Goal: Task Accomplishment & Management: Use online tool/utility

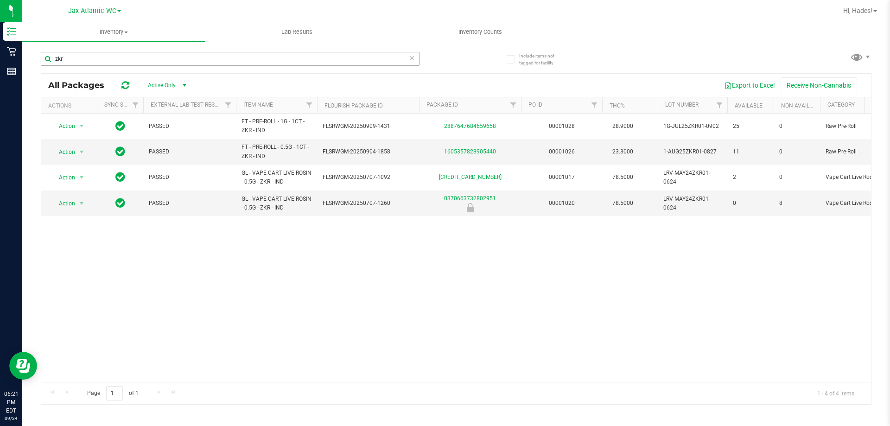
click at [72, 55] on input "zkr" at bounding box center [230, 59] width 379 height 14
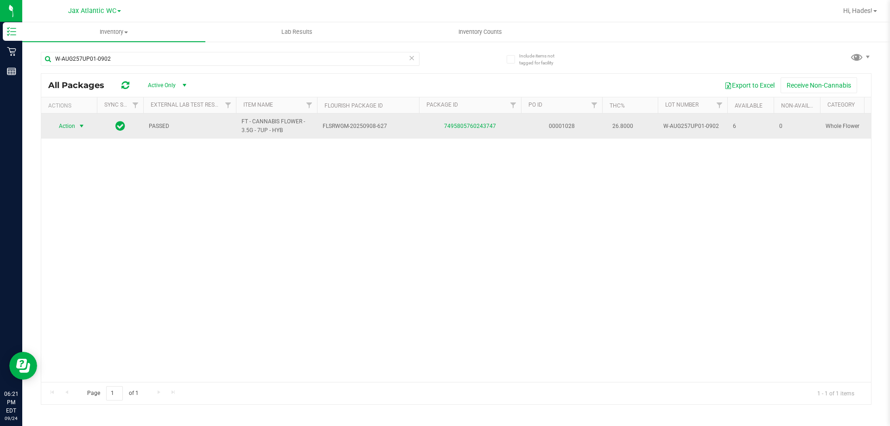
type input "W-AUG257UP01-0902"
click at [74, 126] on span "Action" at bounding box center [63, 126] width 25 height 13
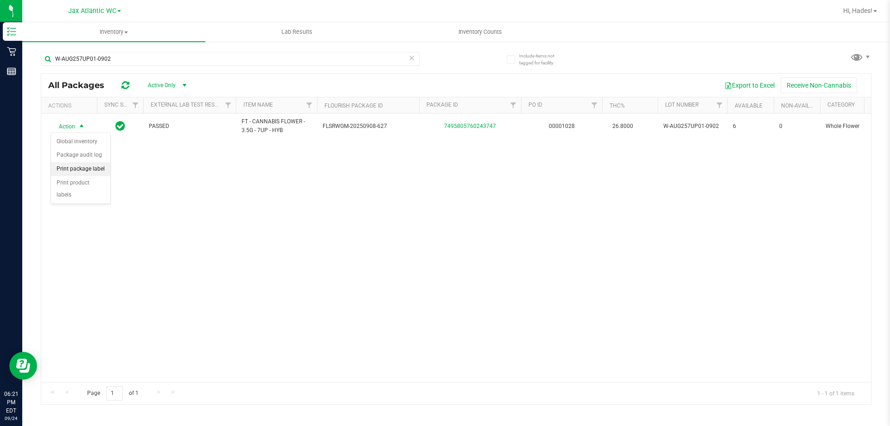
click at [82, 167] on li "Print package label" at bounding box center [80, 169] width 59 height 14
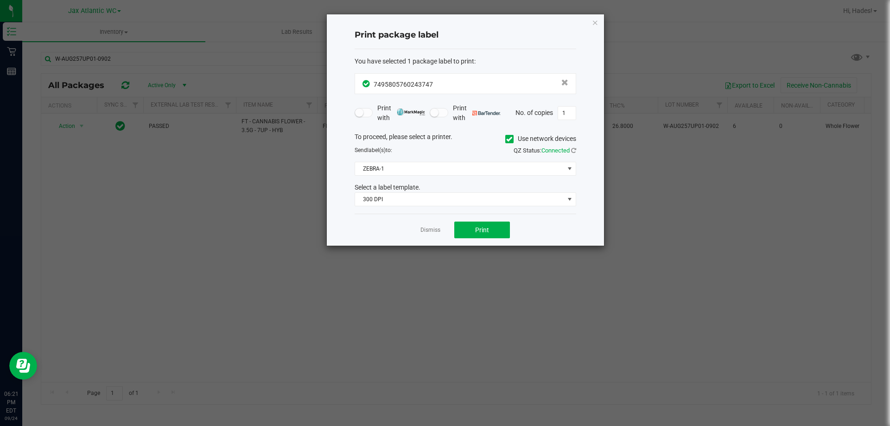
click at [464, 160] on div "To proceed, please select a printer. Use network devices Send label(s) to: QZ S…" at bounding box center [466, 169] width 222 height 75
click at [463, 167] on span "ZEBRA-1" at bounding box center [459, 168] width 209 height 13
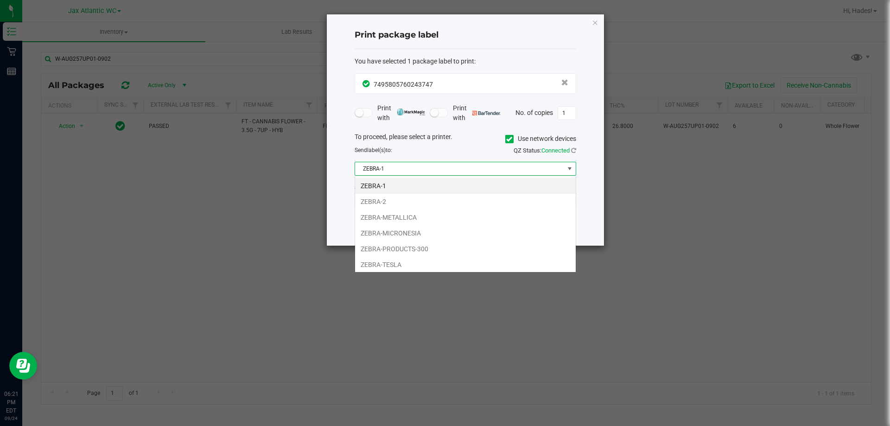
scroll to position [14, 222]
click at [412, 263] on li "ZEBRA-TESLA" at bounding box center [465, 265] width 221 height 16
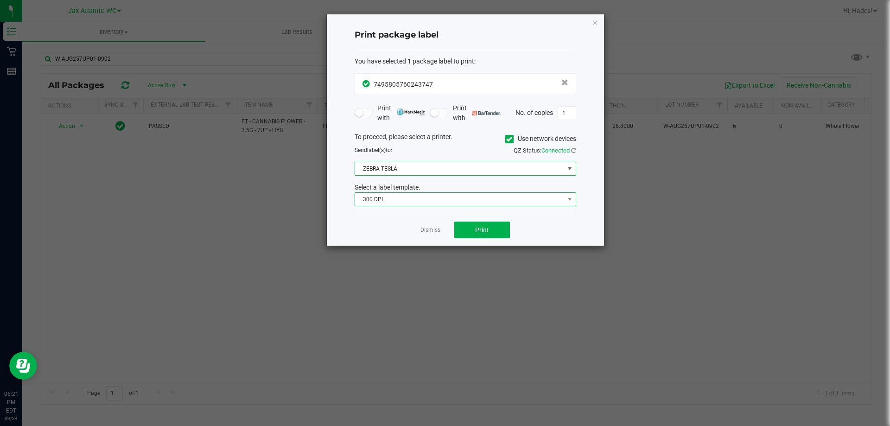
click at [391, 205] on span "300 DPI" at bounding box center [459, 199] width 209 height 13
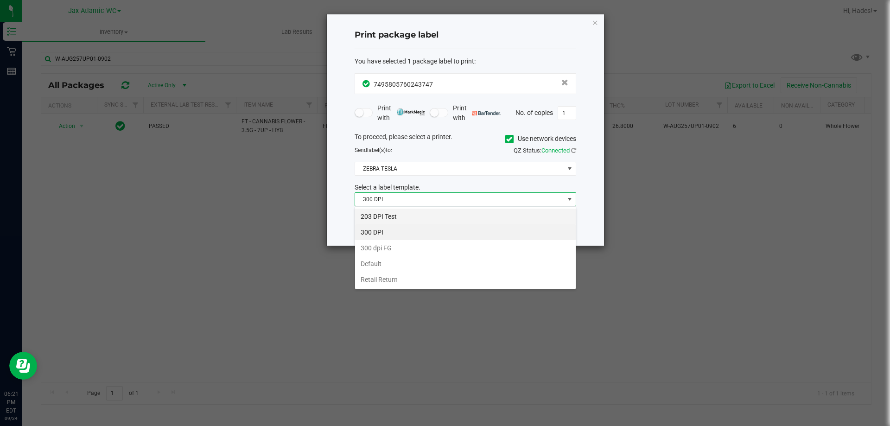
click at [384, 216] on li "203 DPI Test" at bounding box center [465, 217] width 221 height 16
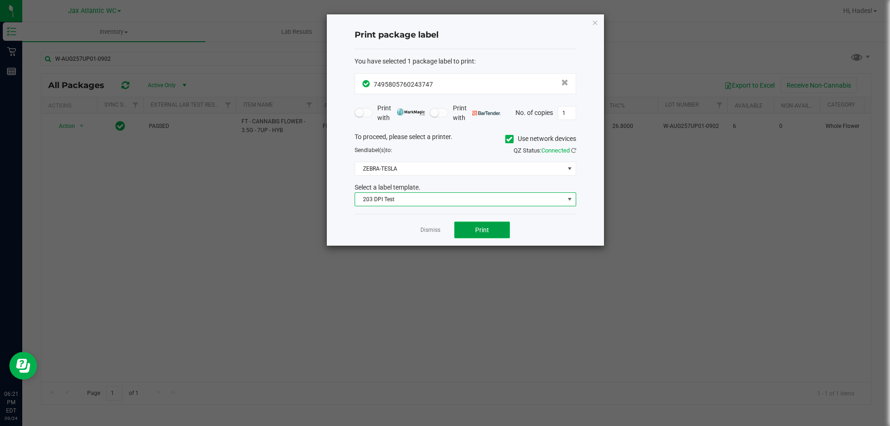
click at [489, 230] on span "Print" at bounding box center [482, 229] width 14 height 7
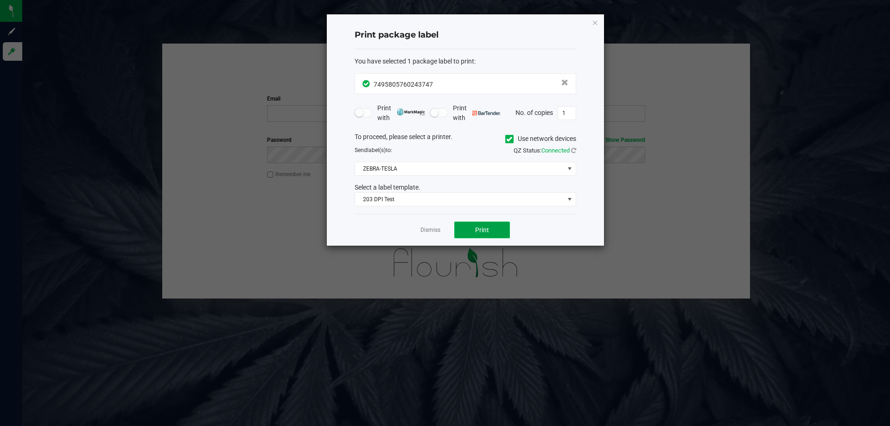
click at [487, 232] on span "Print" at bounding box center [482, 229] width 14 height 7
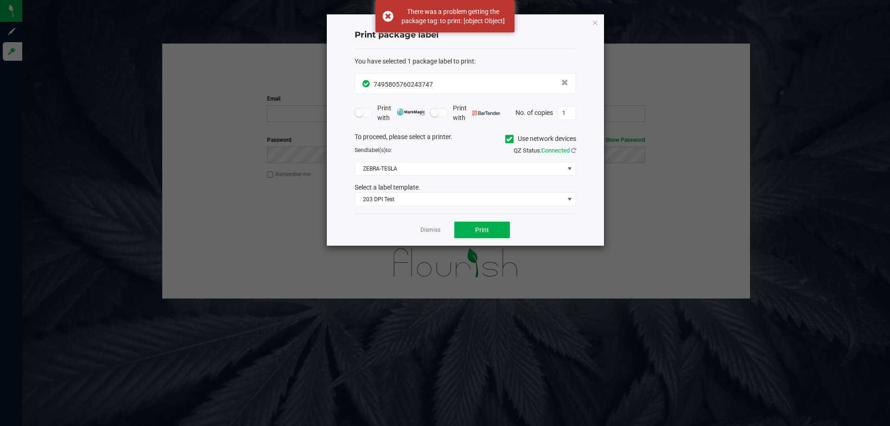
drag, startPoint x: 595, startPoint y: 23, endPoint x: 588, endPoint y: 23, distance: 6.0
click at [594, 23] on icon "button" at bounding box center [595, 22] width 6 height 11
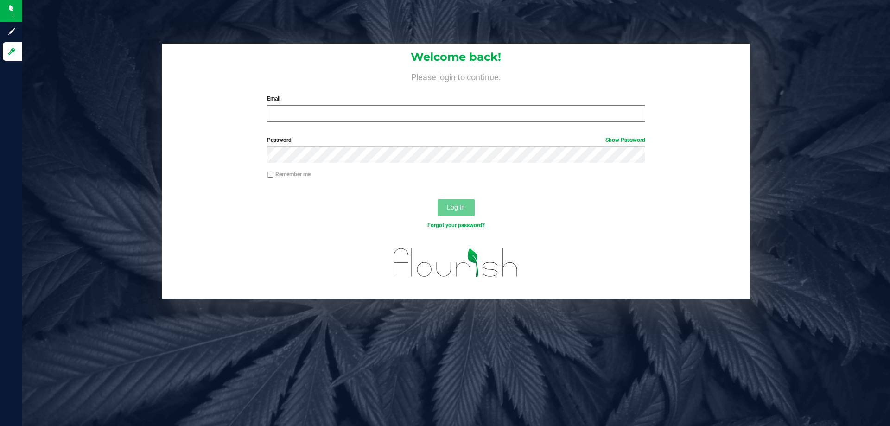
click at [315, 106] on div "Email Required Please format your email correctly." at bounding box center [456, 108] width 392 height 27
click at [314, 114] on input "Email" at bounding box center [456, 113] width 378 height 17
click at [315, 117] on input "Email" at bounding box center [456, 113] width 378 height 17
type input "[EMAIL_ADDRESS][DOMAIN_NAME]"
click at [460, 213] on button "Log In" at bounding box center [456, 207] width 37 height 17
